Goal: Information Seeking & Learning: Learn about a topic

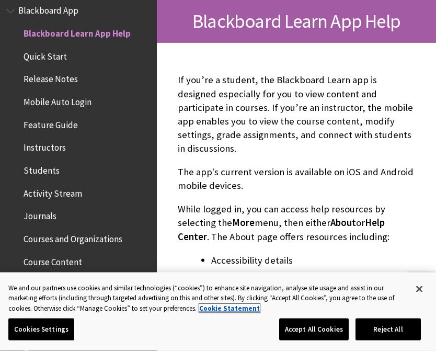
scroll to position [180, 0]
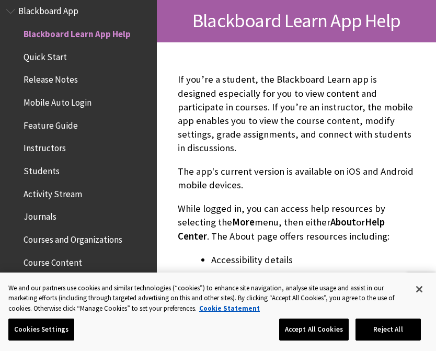
click at [74, 165] on span "Students" at bounding box center [81, 171] width 139 height 18
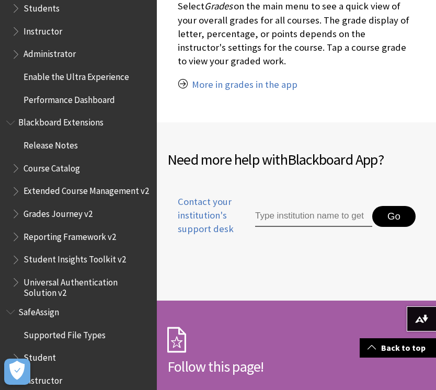
scroll to position [1023, 0]
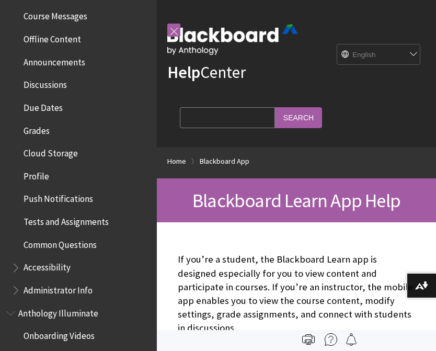
scroll to position [380, 0]
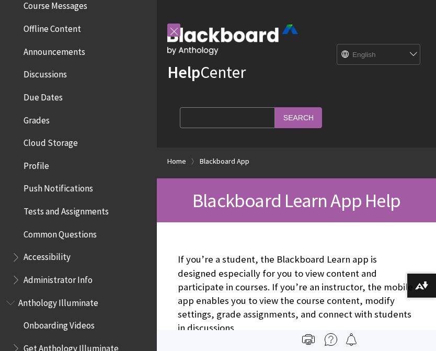
click at [104, 248] on span "Accessibility" at bounding box center [81, 257] width 139 height 18
